Goal: Information Seeking & Learning: Find specific fact

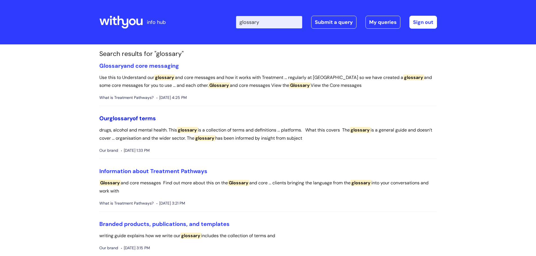
click at [123, 118] on span "glossary" at bounding box center [120, 118] width 23 height 7
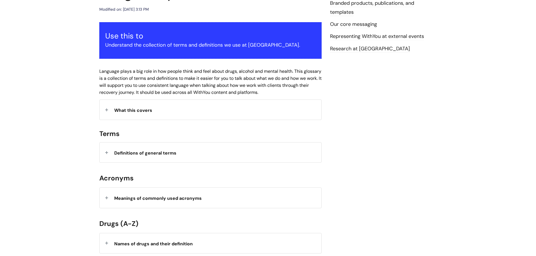
scroll to position [84, 0]
click at [106, 152] on div "Definitions of general terms" at bounding box center [211, 152] width 222 height 20
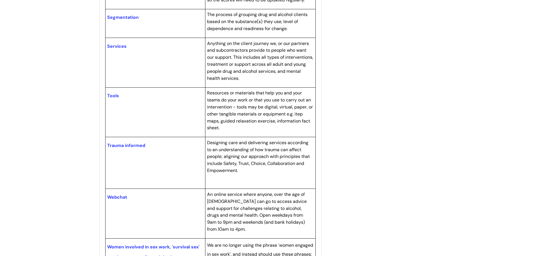
scroll to position [1997, 0]
